Goal: Task Accomplishment & Management: Manage account settings

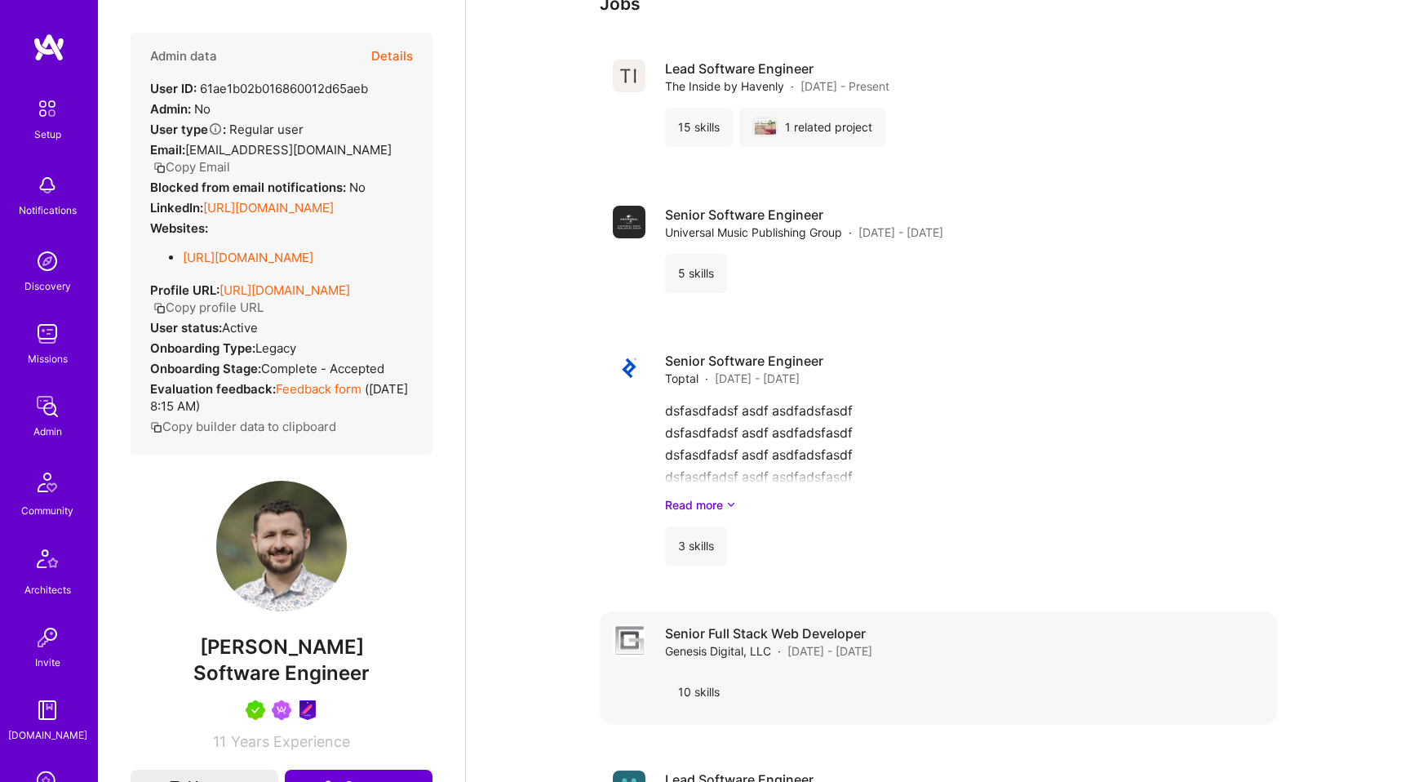
scroll to position [1583, 0]
